Goal: Transaction & Acquisition: Book appointment/travel/reservation

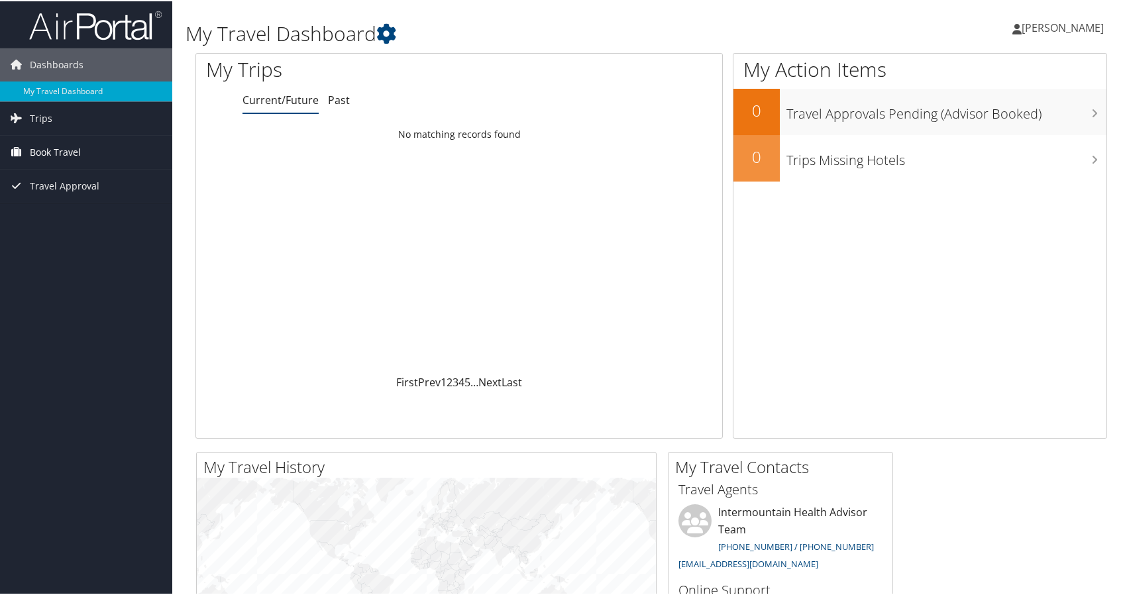
click at [107, 150] on link "Book Travel" at bounding box center [86, 151] width 172 height 33
click at [69, 239] on span "Travel Approval" at bounding box center [65, 244] width 70 height 33
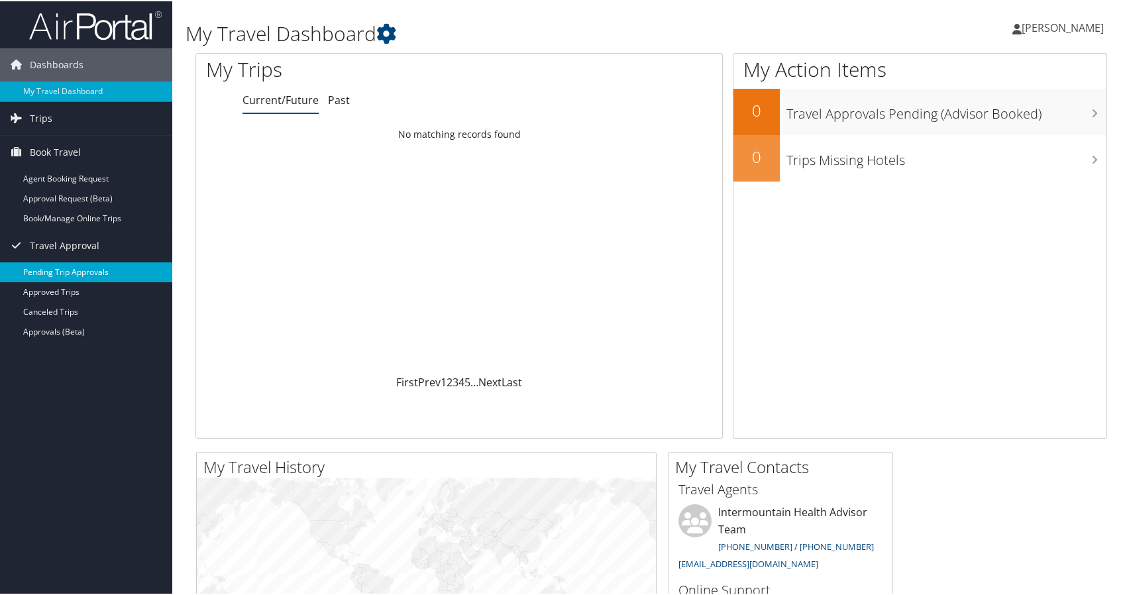
click at [47, 274] on link "Pending Trip Approvals" at bounding box center [86, 271] width 172 height 20
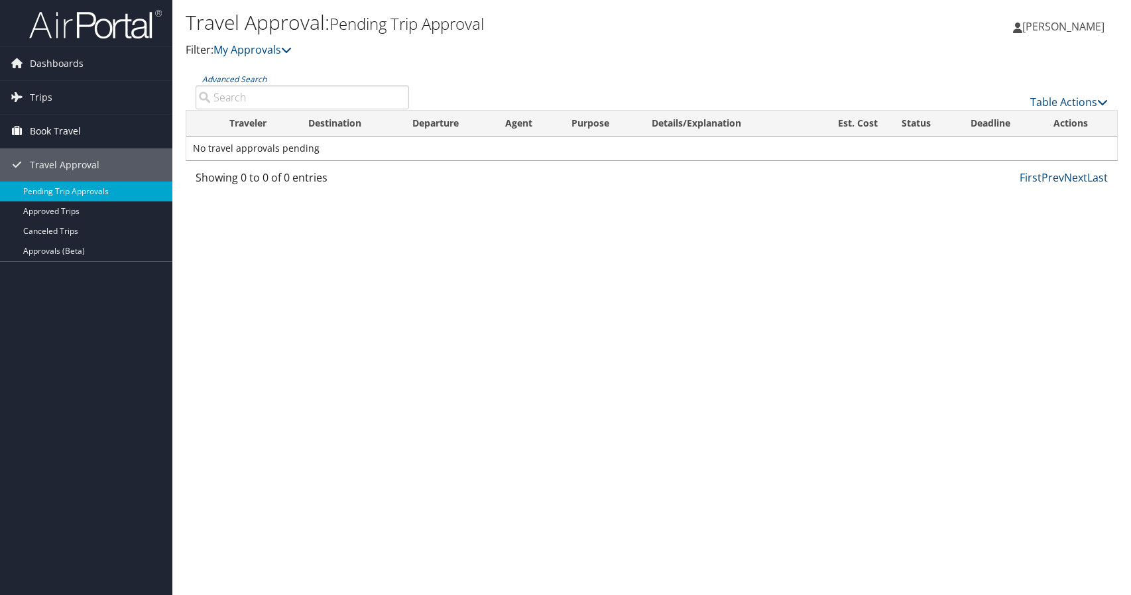
click at [70, 134] on span "Book Travel" at bounding box center [55, 131] width 51 height 33
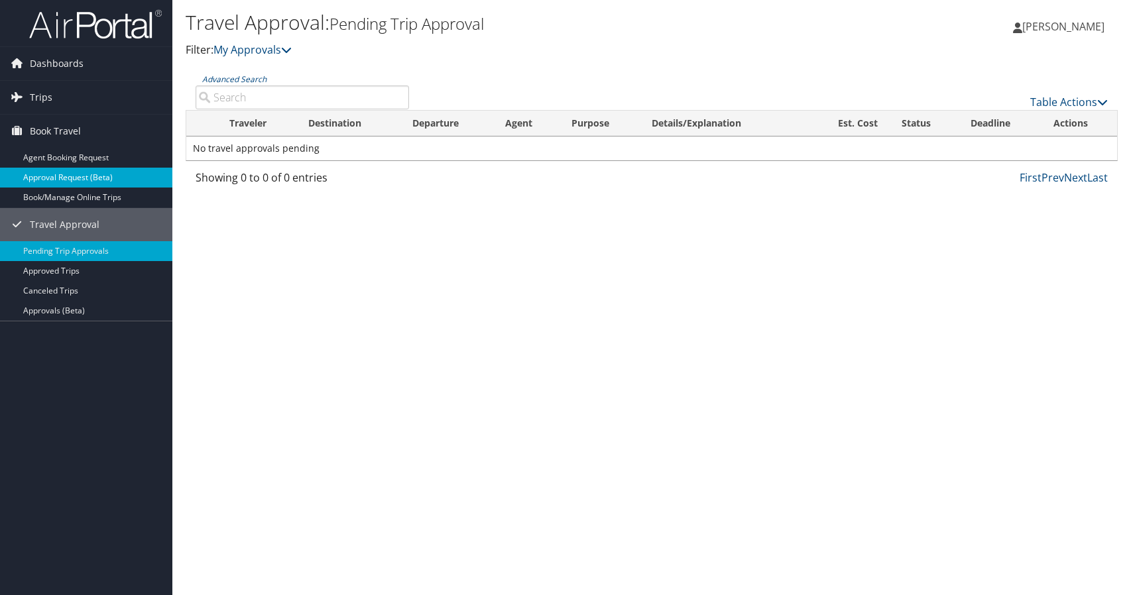
click at [61, 169] on link "Approval Request (Beta)" at bounding box center [86, 178] width 172 height 20
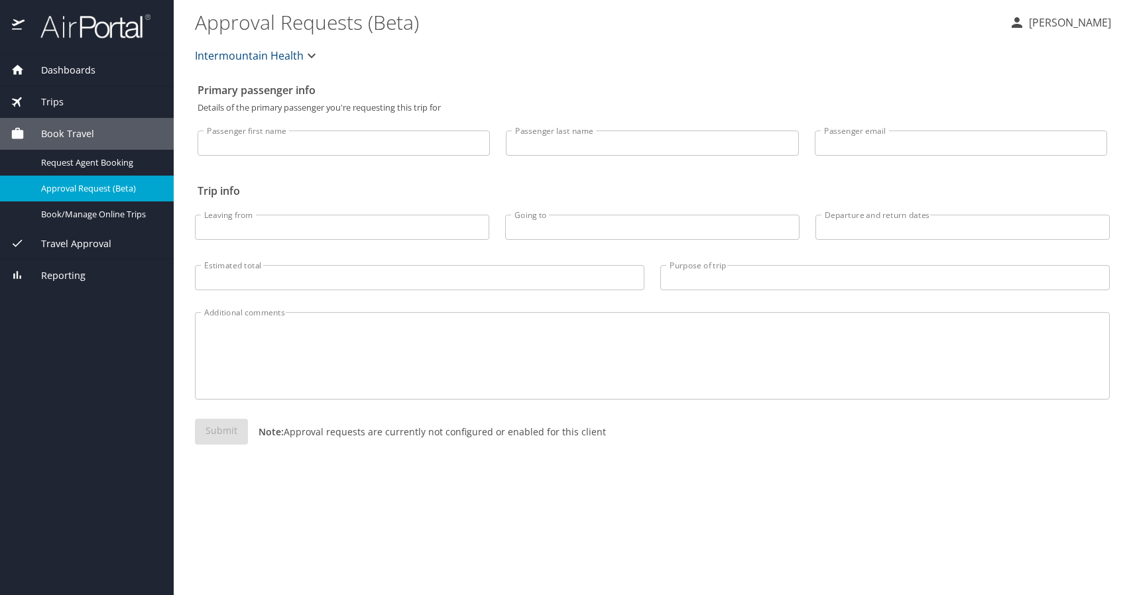
click at [64, 140] on span "Book Travel" at bounding box center [60, 134] width 70 height 15
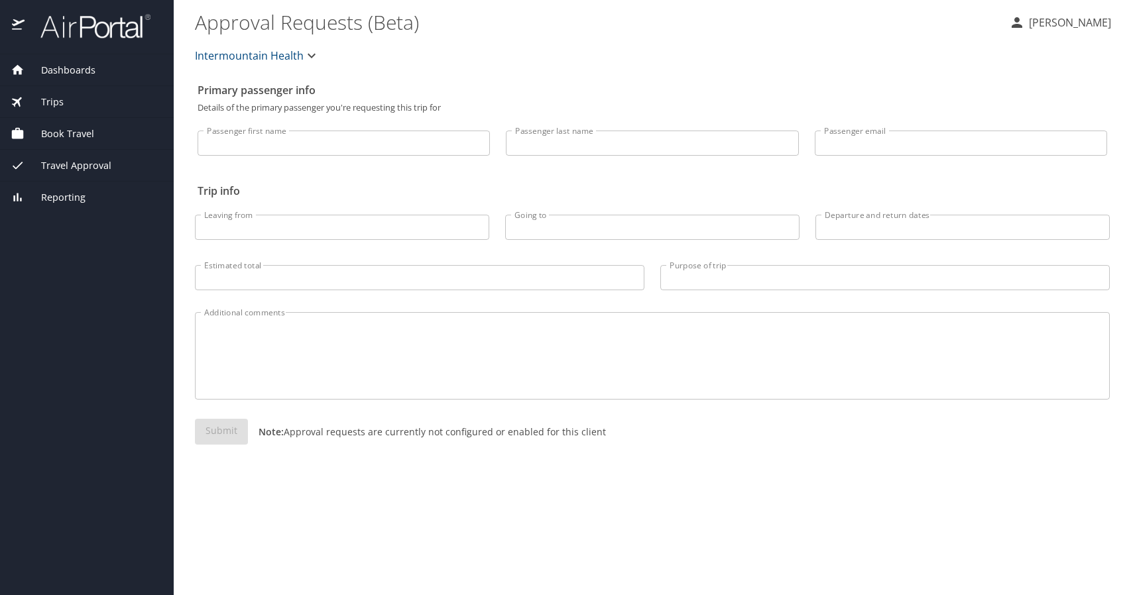
click at [76, 105] on div "Trips" at bounding box center [87, 102] width 152 height 15
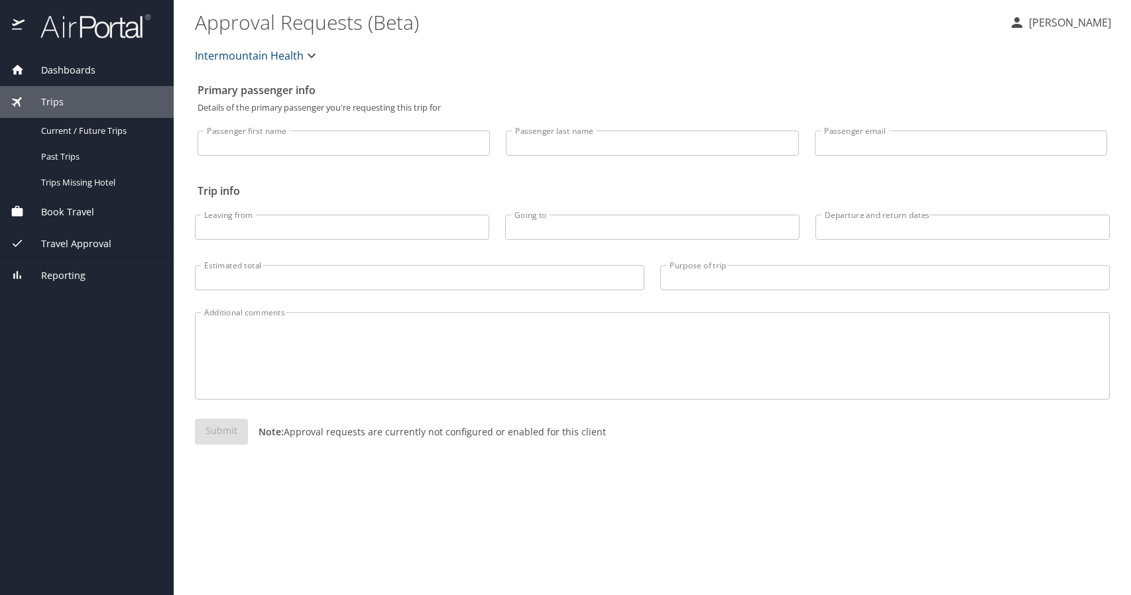
click at [82, 210] on span "Book Travel" at bounding box center [60, 212] width 70 height 15
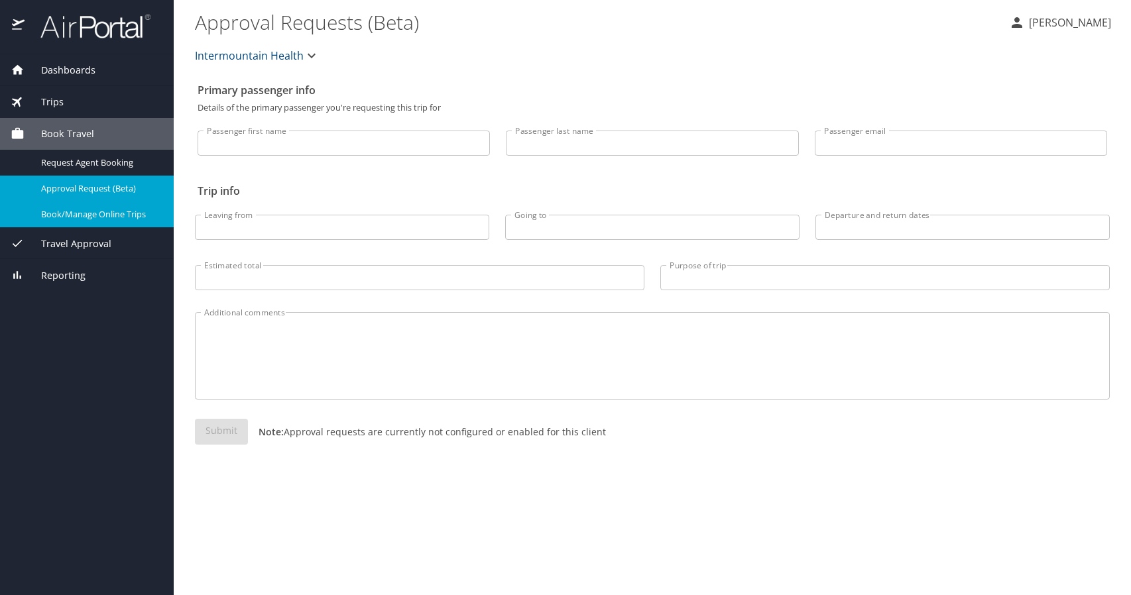
click at [137, 210] on span "Book/Manage Online Trips" at bounding box center [99, 214] width 117 height 13
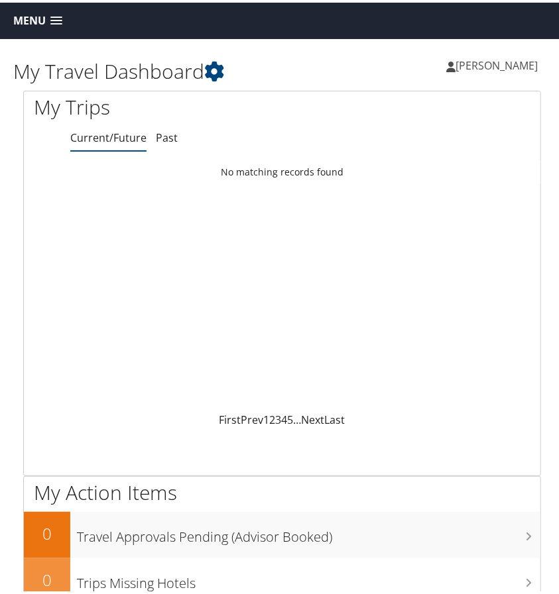
click at [48, 30] on div "Menu Dashboards ► My Travel Dashboard Trips ► Current/Future Trips Past Trips T…" at bounding box center [282, 18] width 564 height 36
click at [47, 22] on link "Menu" at bounding box center [38, 18] width 62 height 22
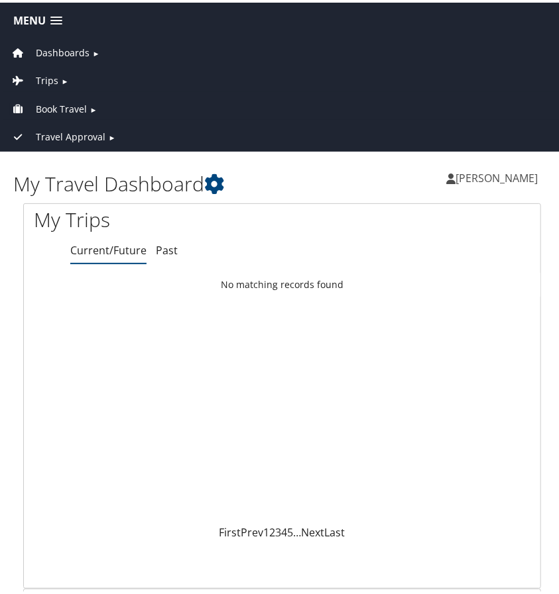
click at [42, 101] on span "Book Travel" at bounding box center [61, 106] width 51 height 15
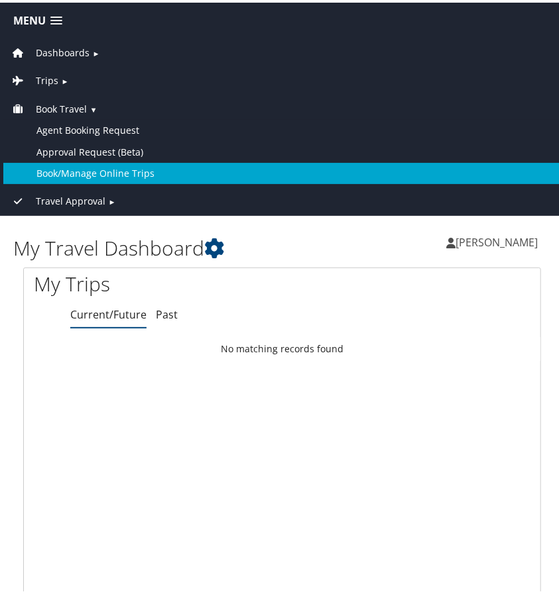
click at [54, 164] on link "Book/Manage Online Trips" at bounding box center [281, 170] width 557 height 21
